Goal: Task Accomplishment & Management: Manage account settings

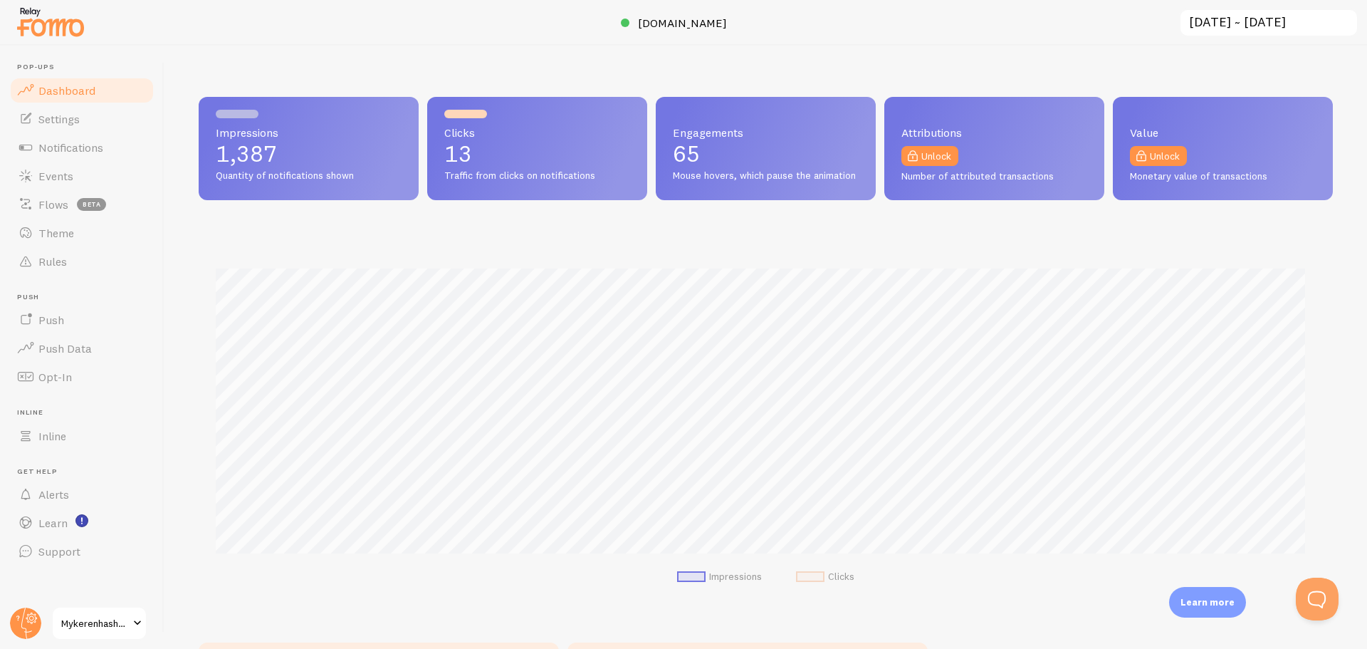
click at [454, 115] on div at bounding box center [465, 114] width 43 height 9
click at [114, 631] on span "Mykerenhashana" at bounding box center [95, 623] width 68 height 17
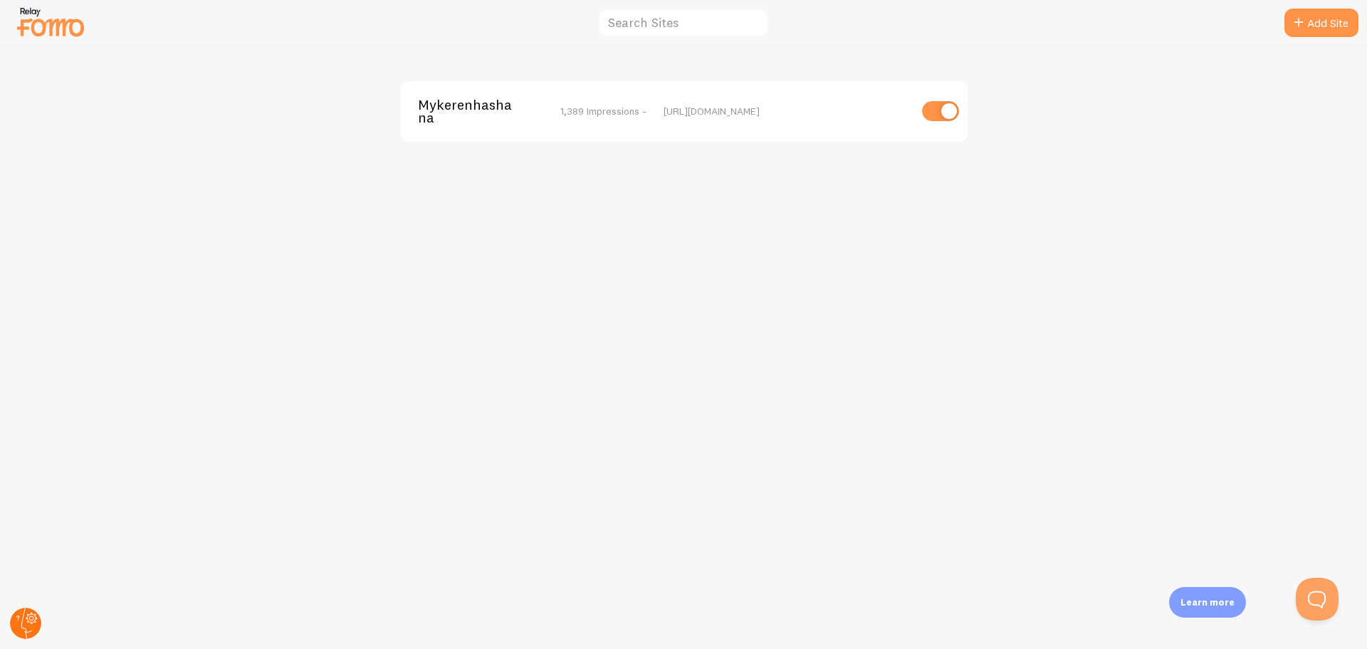
click at [29, 622] on icon at bounding box center [31, 617] width 11 height 11
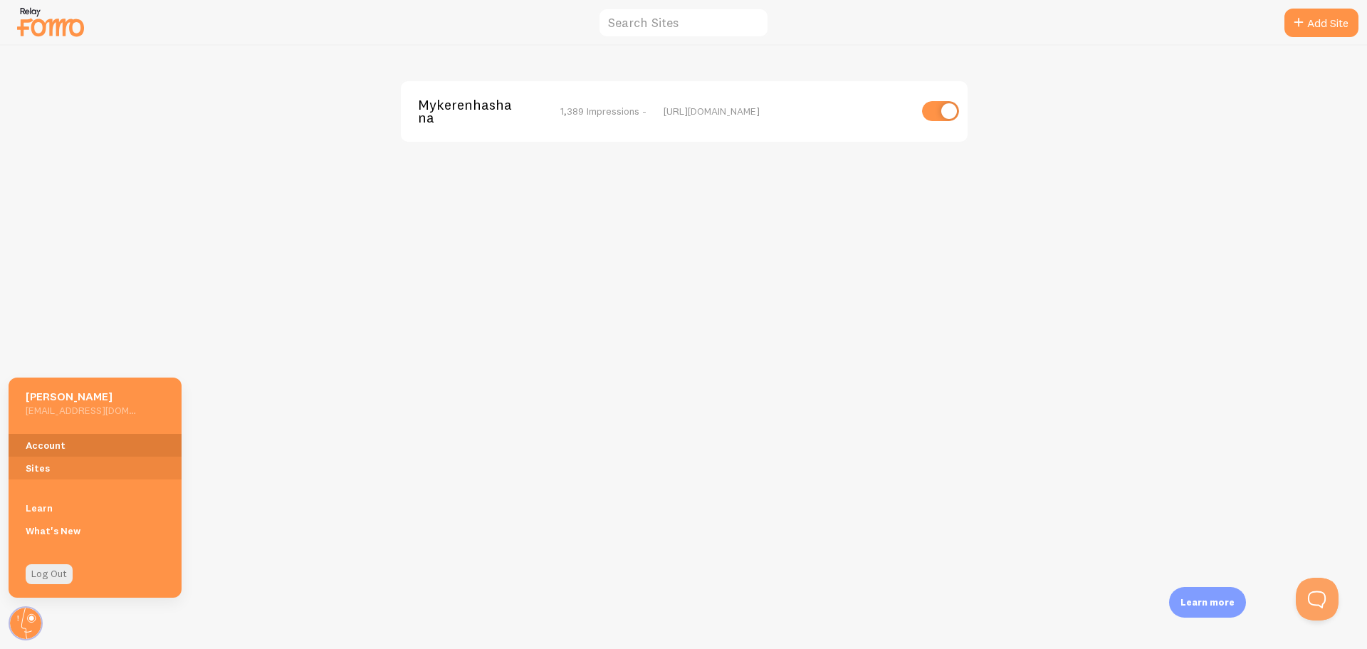
click at [68, 437] on link "Account" at bounding box center [95, 445] width 173 height 23
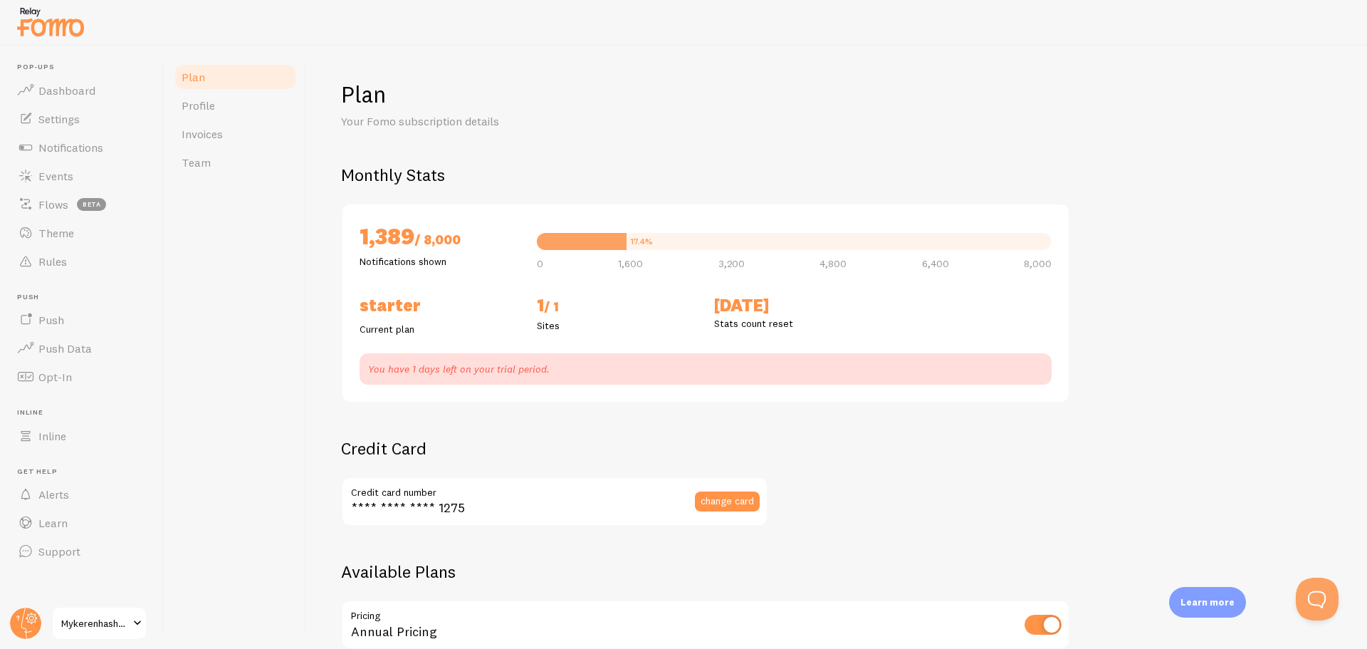
checkbox input "true"
